Goal: Task Accomplishment & Management: Use online tool/utility

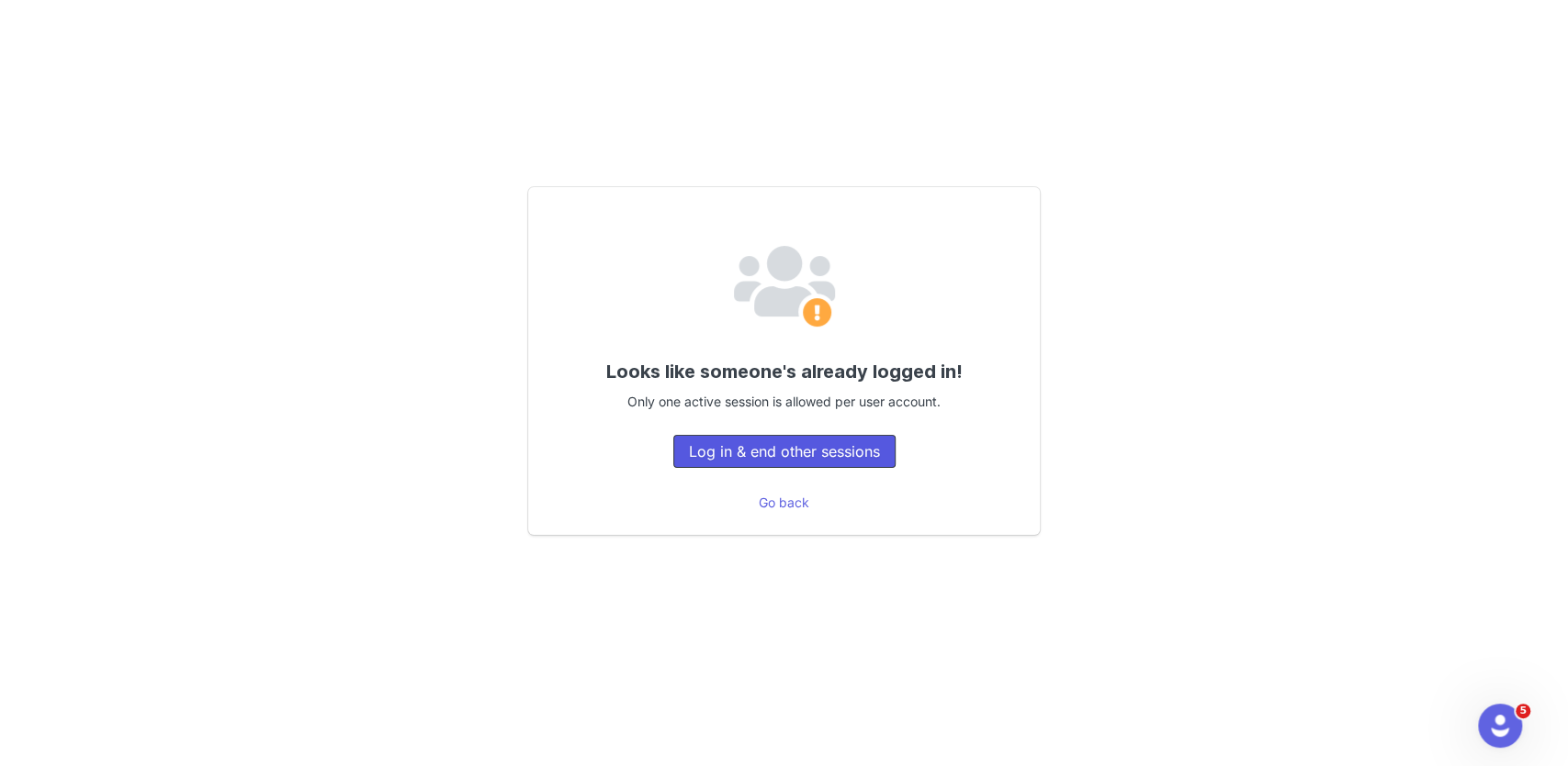
click at [792, 452] on button "Log in & end other sessions" at bounding box center [784, 451] width 222 height 33
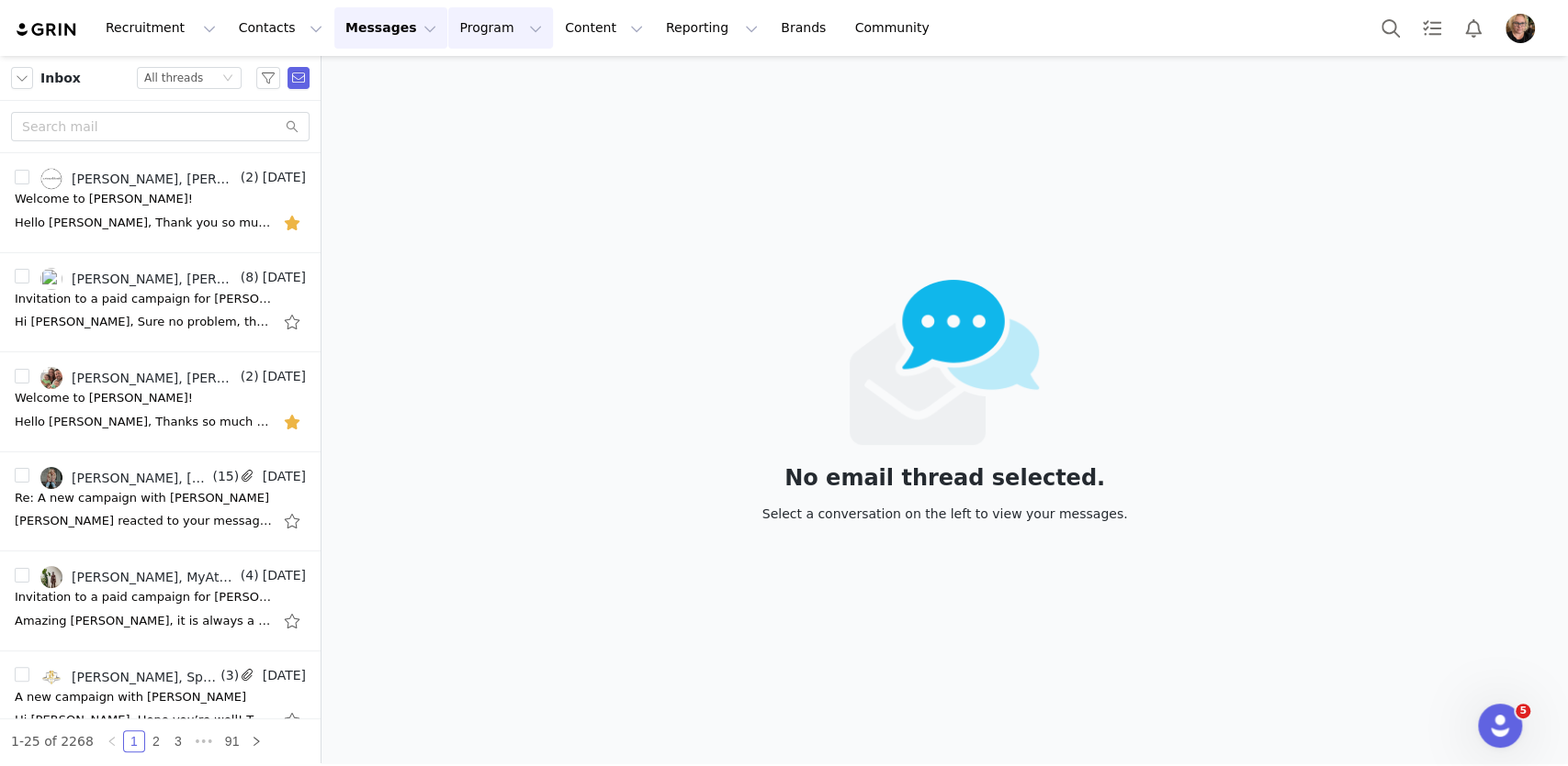
click at [458, 24] on button "Program Program" at bounding box center [501, 28] width 105 height 41
click at [475, 81] on p "Activations" at bounding box center [470, 82] width 71 height 19
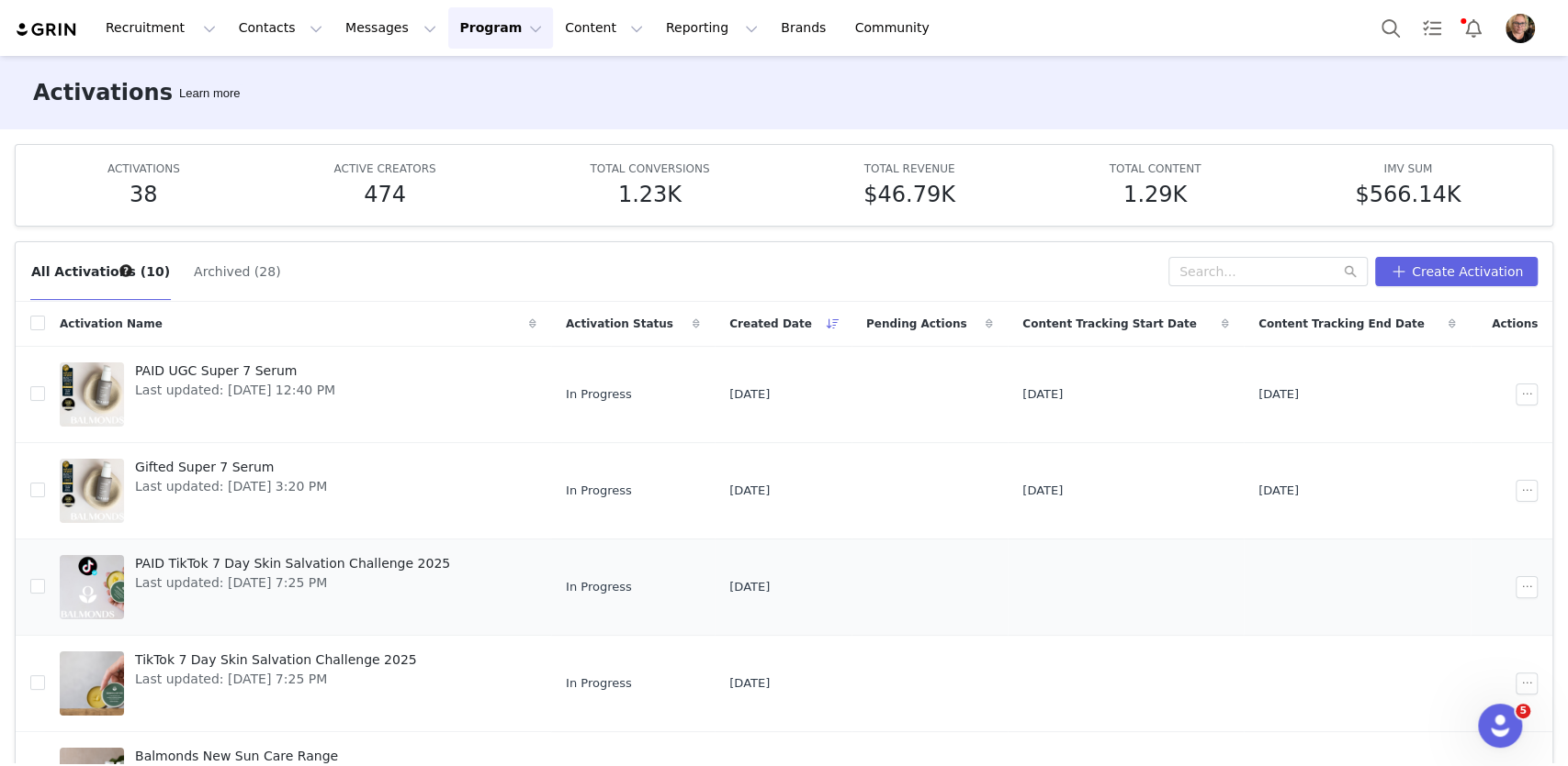
click at [317, 568] on span "PAID TikTok 7 Day Skin Salvation Challenge 2025" at bounding box center [293, 564] width 315 height 19
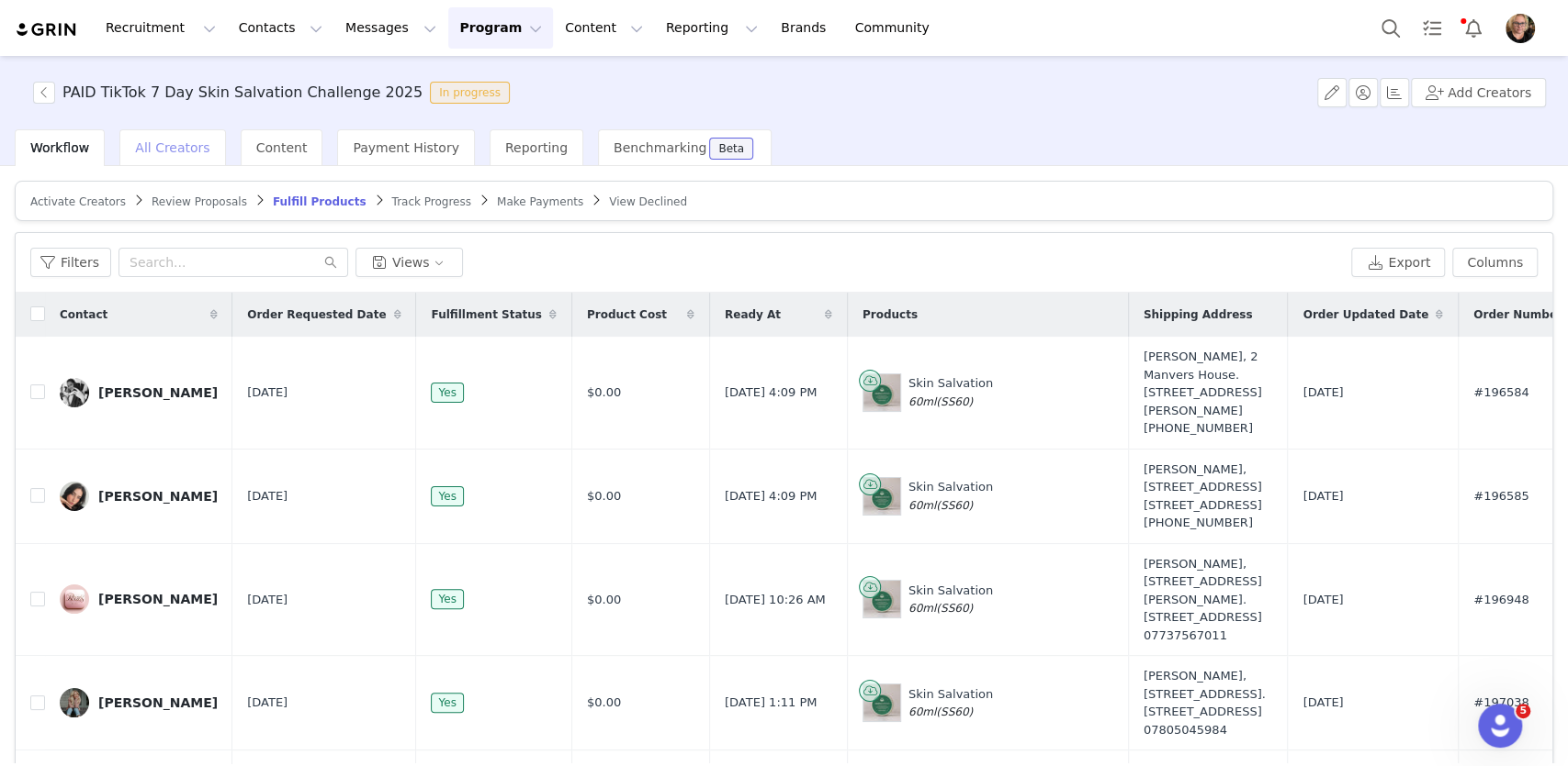
click at [154, 156] on div "All Creators" at bounding box center [172, 148] width 106 height 37
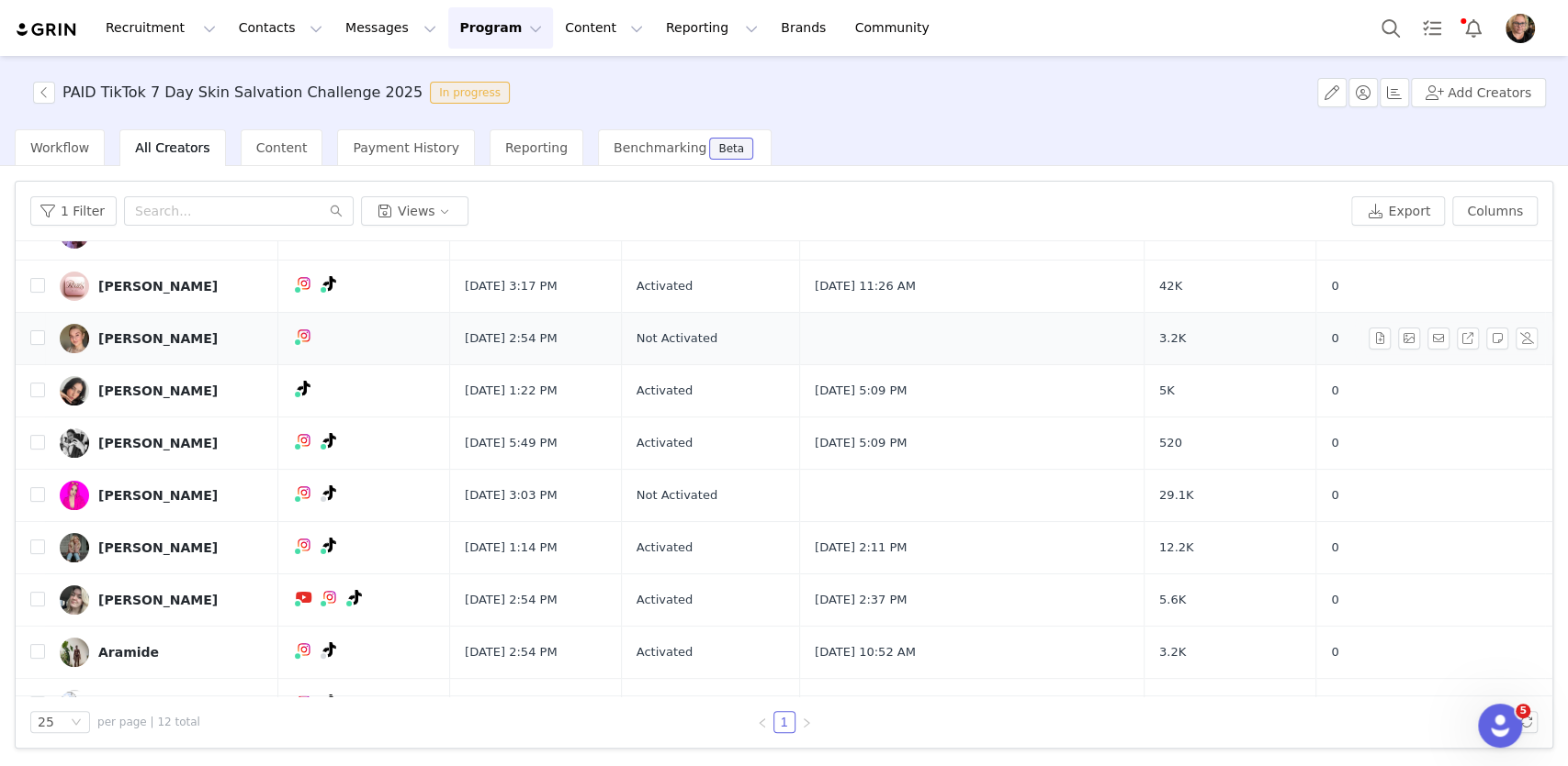
scroll to position [211, 0]
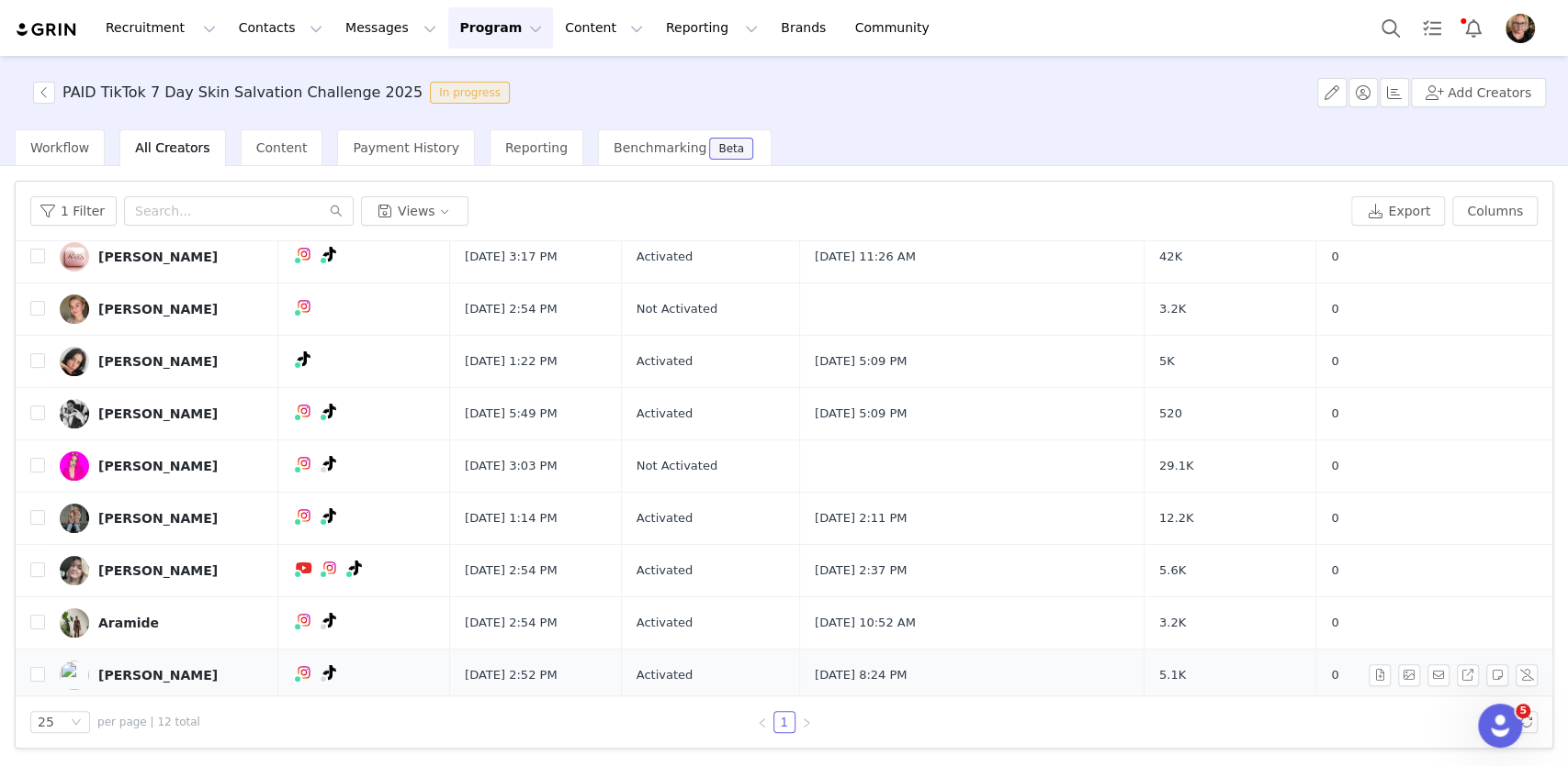
click at [139, 673] on div "[PERSON_NAME]" at bounding box center [158, 675] width 120 height 15
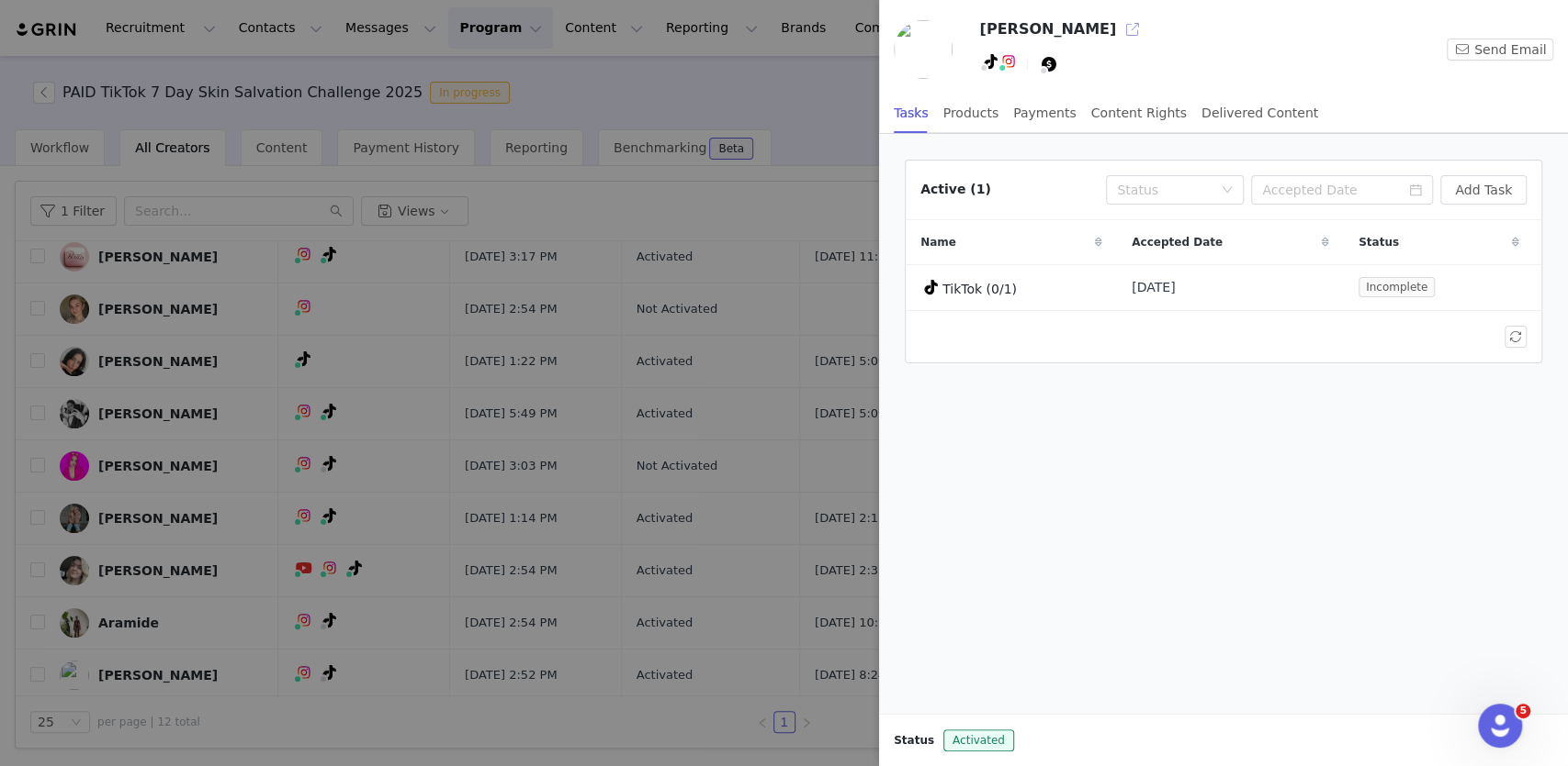
click at [1118, 21] on button "button" at bounding box center [1132, 29] width 29 height 29
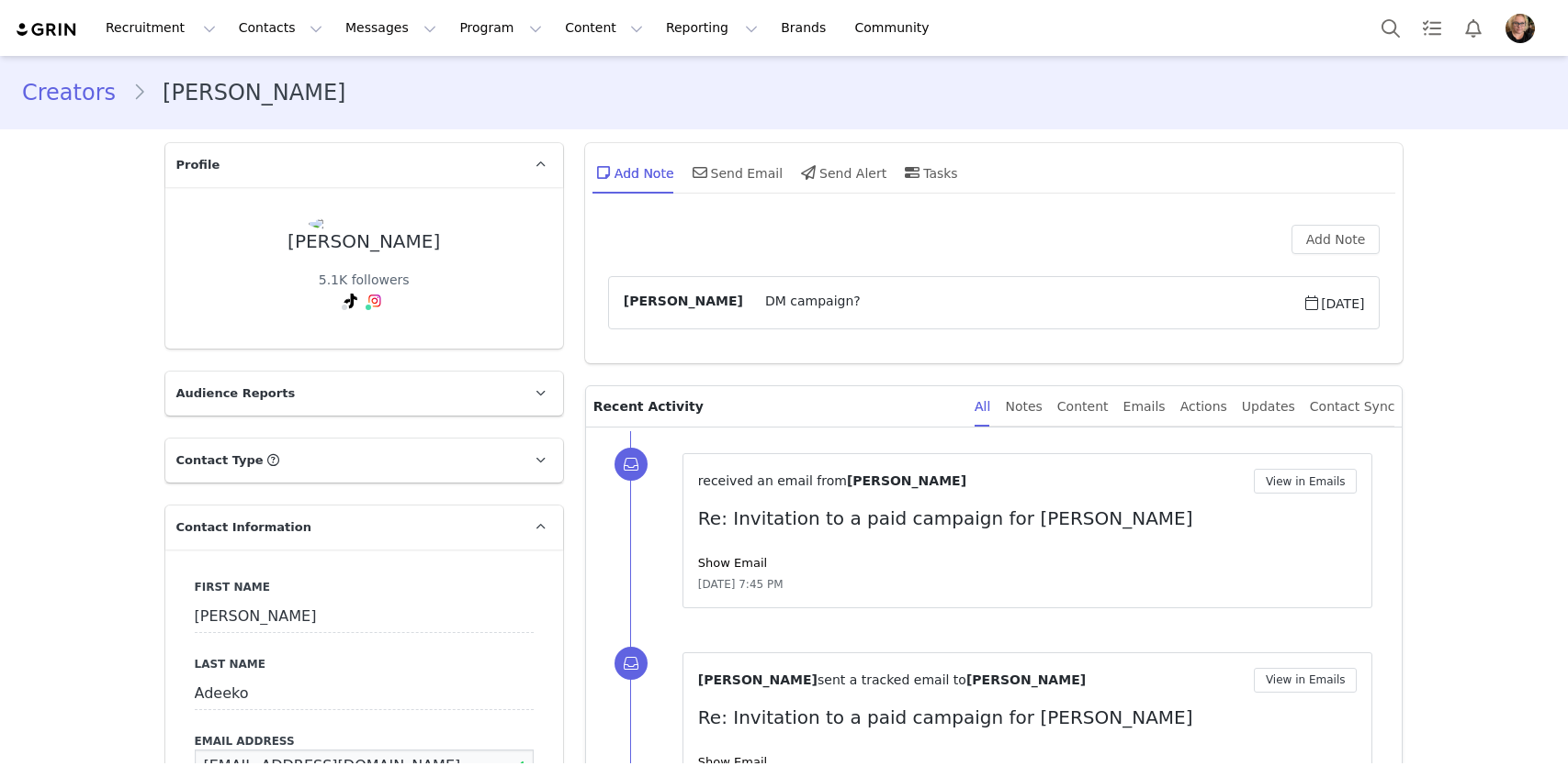
click at [319, 749] on input "jenslifestyleedit@gmail.com" at bounding box center [364, 766] width 339 height 33
